Goal: Information Seeking & Learning: Learn about a topic

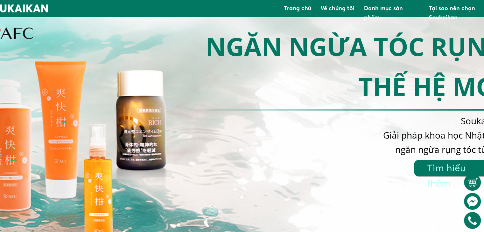
click at [324, 62] on h3 "NGĂN NGỪA TÓC RỤNG THẾ HỆ MỚI" at bounding box center [346, 66] width 320 height 81
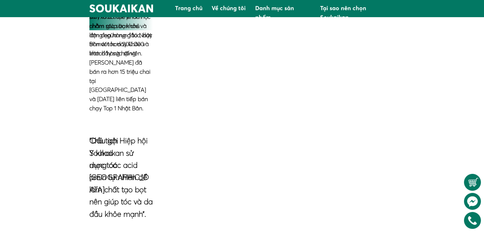
scroll to position [318, 0]
